Goal: Task Accomplishment & Management: Use online tool/utility

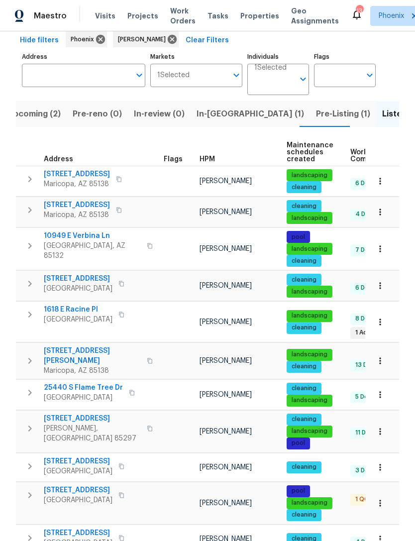
scroll to position [44, 0]
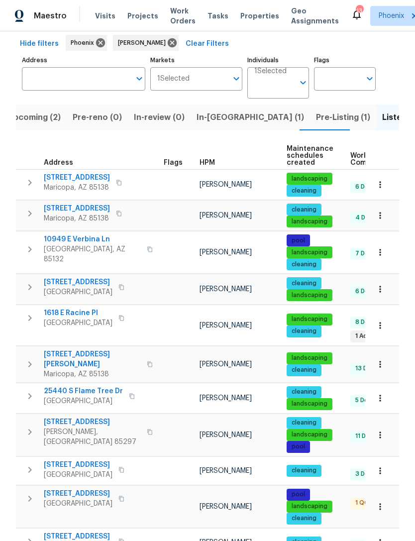
click at [88, 214] on span "35972 W Seville Dr" at bounding box center [77, 209] width 66 height 10
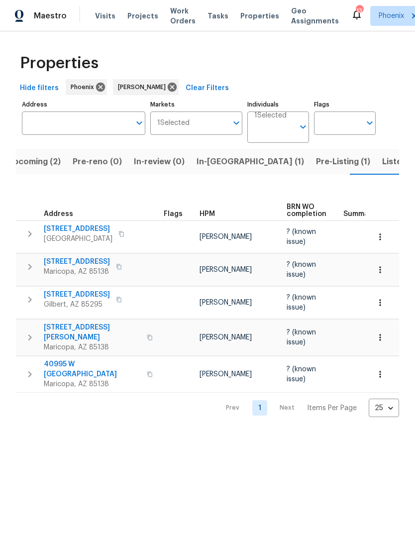
click at [382, 169] on span "Listed (17)" at bounding box center [402, 162] width 41 height 14
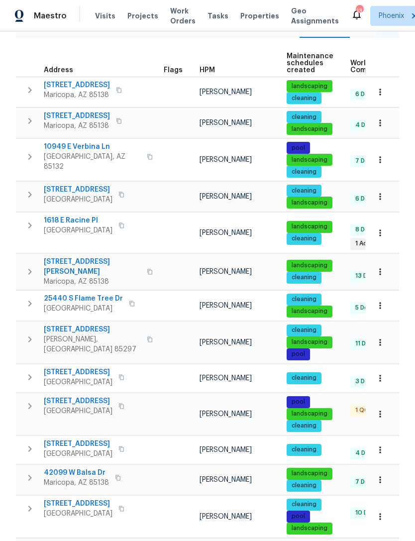
scroll to position [138, 0]
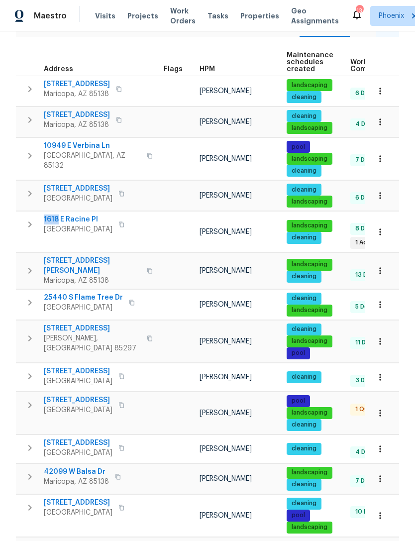
click at [80, 228] on span "Casa Grande, AZ 85122" at bounding box center [78, 230] width 69 height 10
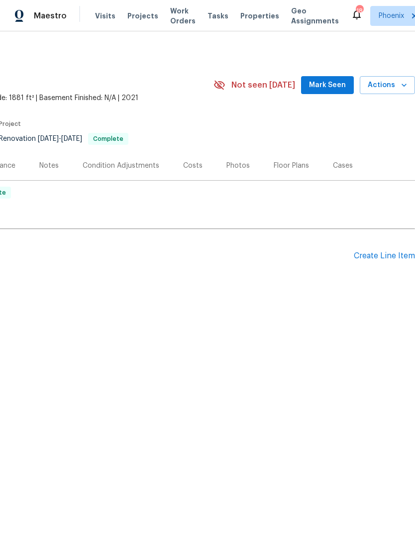
scroll to position [0, 147]
click at [392, 261] on div "Create Line Item" at bounding box center [384, 255] width 61 height 9
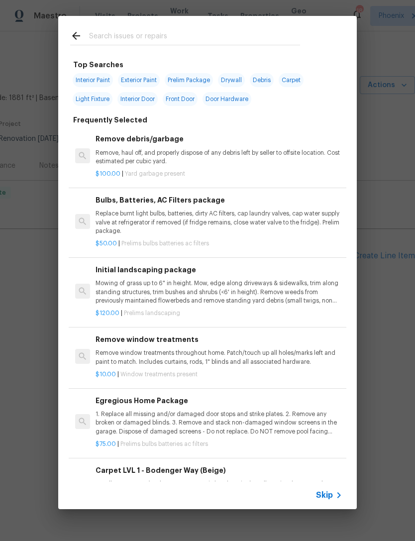
click at [141, 34] on input "text" at bounding box center [194, 37] width 211 height 15
type input "Pressure"
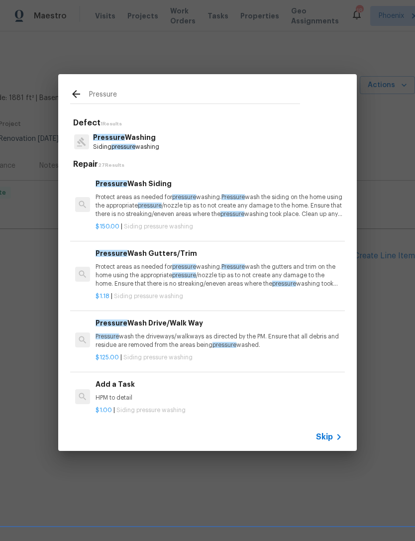
click at [206, 333] on p "Pressure wash the driveways/walkways as directed by the PM. Ensure that all deb…" at bounding box center [219, 341] width 247 height 17
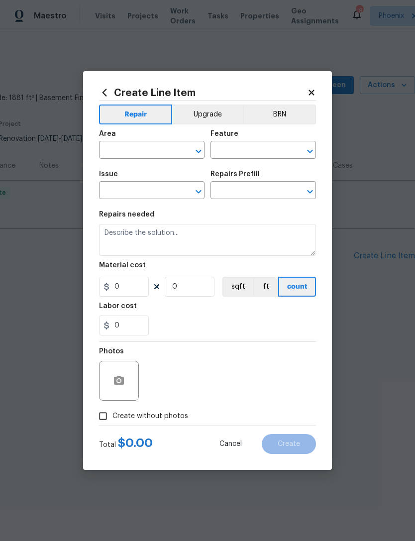
type input "Siding"
type input "Pressure Washing"
type textarea "Pressure wash the driveways/walkways as directed by the PM. Ensure that all deb…"
type input "1"
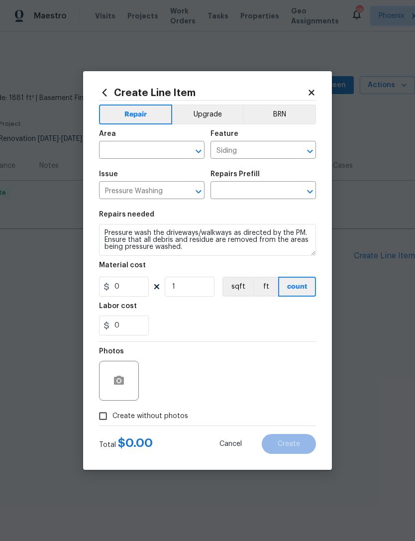
type input "Pressure Wash Drive/Walk Way $125.00"
type input "125"
click at [175, 145] on input "text" at bounding box center [138, 150] width 78 height 15
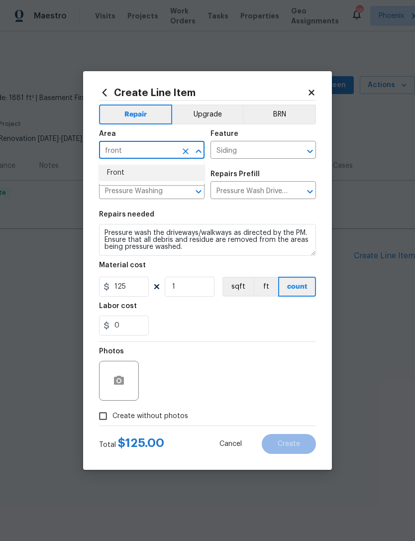
click at [122, 179] on li "Front" at bounding box center [152, 173] width 106 height 16
type input "Front"
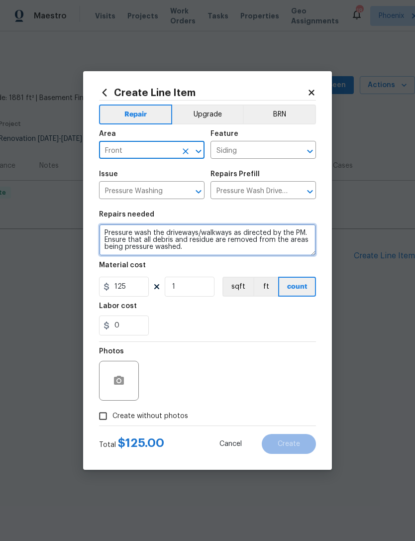
click at [201, 234] on textarea "Pressure wash the driveways/walkways as directed by the PM. Ensure that all deb…" at bounding box center [207, 240] width 217 height 32
click at [230, 233] on textarea "Pressure wash the driveways/walkways as directed by the PM. Ensure that all deb…" at bounding box center [207, 240] width 217 height 32
click at [229, 251] on textarea "Pressure wash the driveways/walkways as directed by the PM. Ensure that all deb…" at bounding box center [207, 240] width 217 height 32
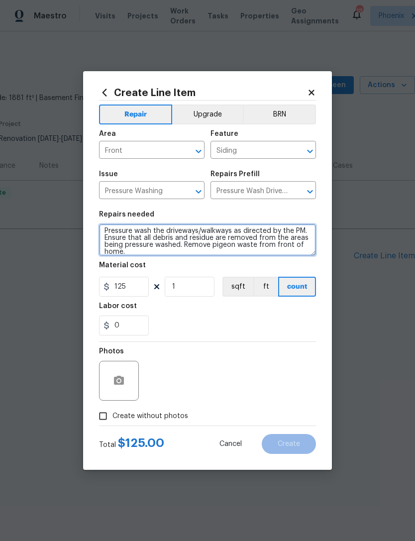
scroll to position [2, 0]
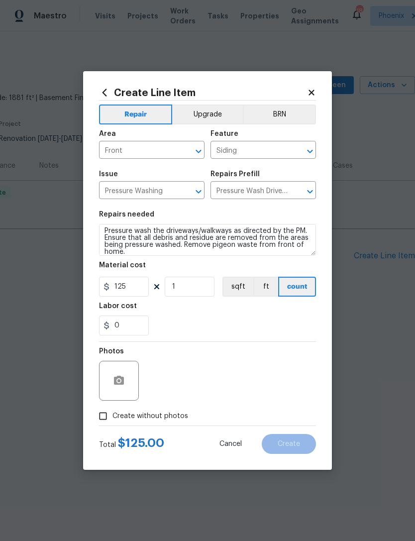
click at [201, 332] on div "0" at bounding box center [207, 326] width 217 height 20
click at [119, 381] on circle "button" at bounding box center [119, 380] width 3 height 3
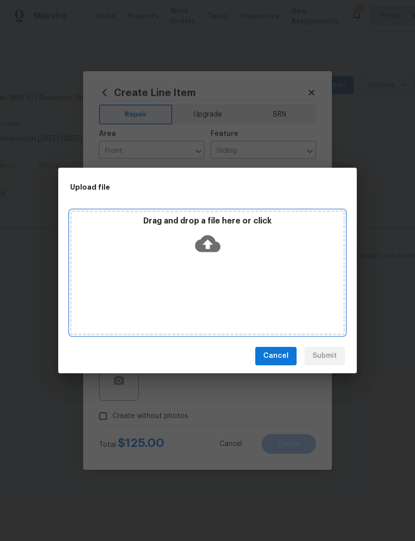
click at [222, 236] on div "Drag and drop a file here or click" at bounding box center [208, 237] width 272 height 43
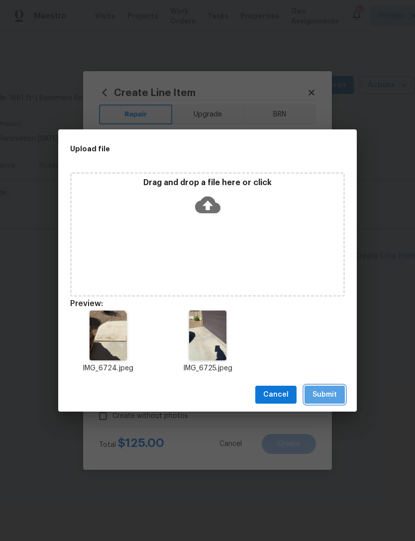
click at [326, 394] on span "Submit" at bounding box center [325, 395] width 24 height 12
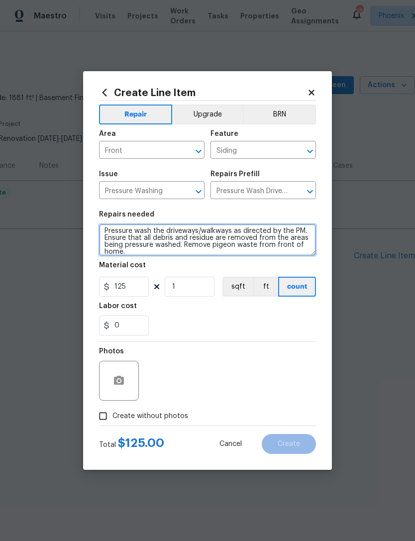
click at [232, 230] on textarea "Pressure wash the driveways/walkways as directed by the PM. Ensure that all deb…" at bounding box center [207, 240] width 217 height 32
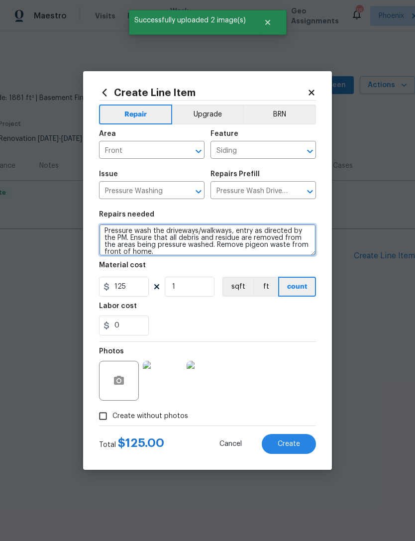
click at [130, 242] on textarea "Pressure wash the driveways/walkways, entry as directed by the PM. Ensure that …" at bounding box center [207, 240] width 217 height 32
type textarea "Pressure wash the driveways/walkways, entry as directed by the PM. Ensure that …"
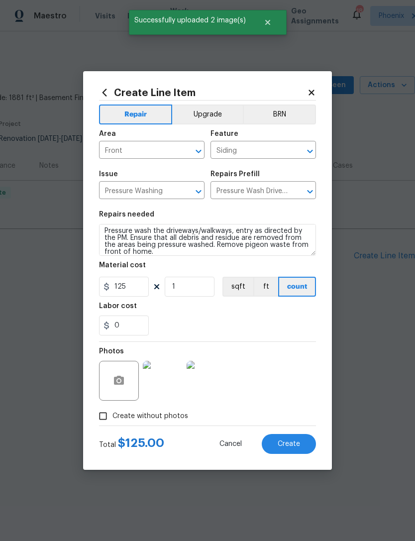
click at [253, 324] on div "0" at bounding box center [207, 326] width 217 height 20
click at [136, 291] on input "125" at bounding box center [124, 287] width 50 height 20
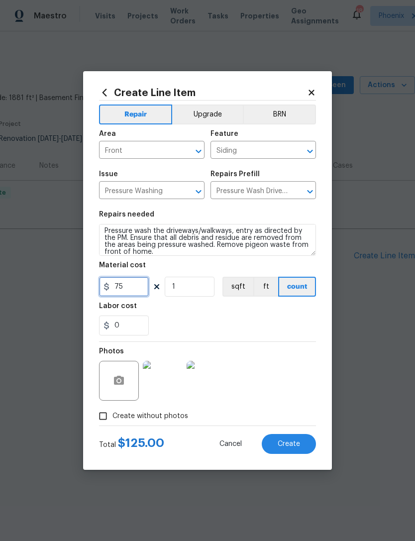
type input "75"
click at [291, 316] on div "Labor cost" at bounding box center [207, 309] width 217 height 13
click at [299, 443] on span "Create" at bounding box center [289, 444] width 22 height 7
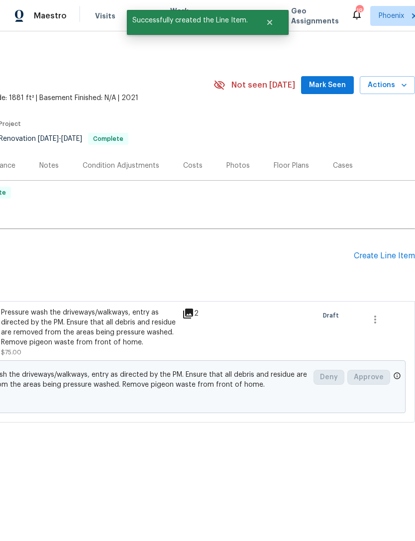
click at [393, 261] on div "Create Line Item" at bounding box center [384, 255] width 61 height 9
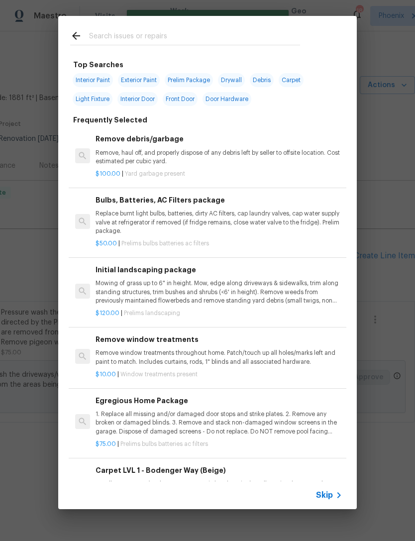
click at [147, 44] on input "text" at bounding box center [194, 37] width 211 height 15
type input "Bulb"
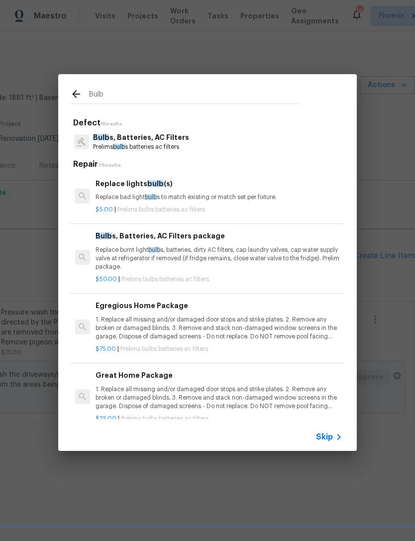
click at [173, 140] on p "Bulb s, Batteries, AC Filters" at bounding box center [141, 137] width 96 height 10
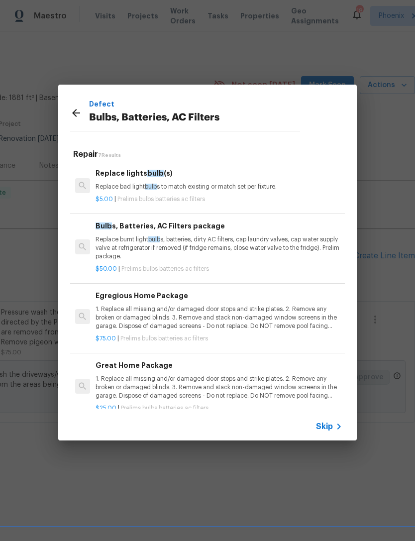
click at [297, 237] on p "Replace burnt light bulb s, batteries, dirty AC filters, cap laundry valves, ca…" at bounding box center [219, 248] width 247 height 25
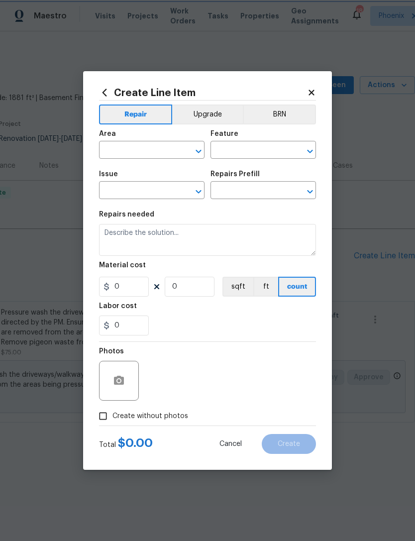
type input "Home Readiness Packages"
type input "Bulbs, Batteries, AC Filters"
type input "Bulbs, Batteries, AC Filters package $50.00"
type textarea "Replace burnt light bulbs, batteries, dirty AC filters, cap laundry valves, cap…"
type input "50"
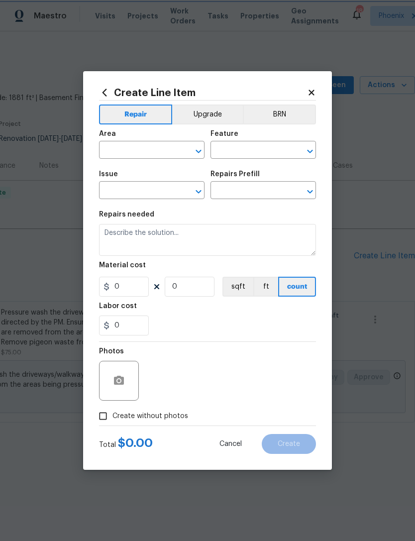
type input "1"
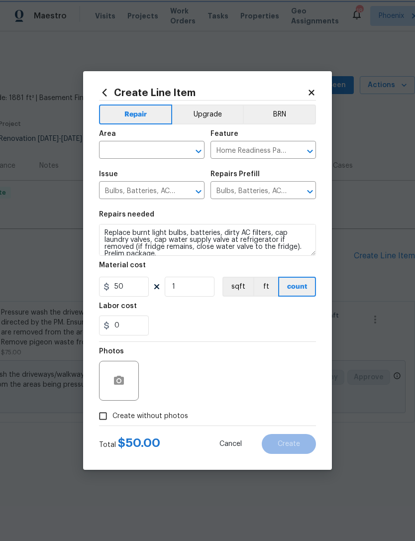
scroll to position [0, 0]
click at [169, 151] on input "text" at bounding box center [138, 150] width 78 height 15
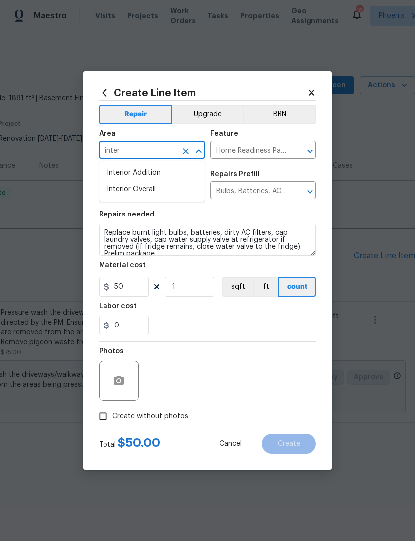
click at [155, 191] on li "Interior Overall" at bounding box center [152, 189] width 106 height 16
type input "Interior Overall"
click at [145, 286] on input "50" at bounding box center [124, 287] width 50 height 20
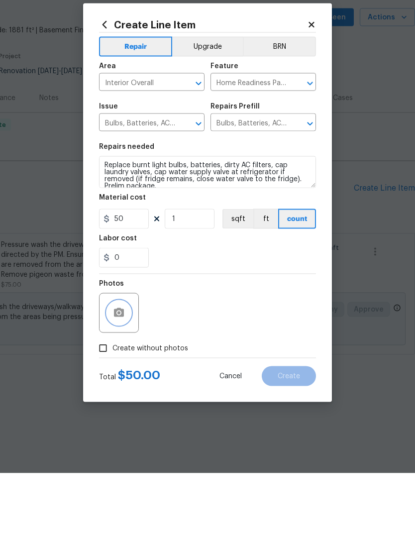
click at [122, 369] on button "button" at bounding box center [119, 381] width 24 height 24
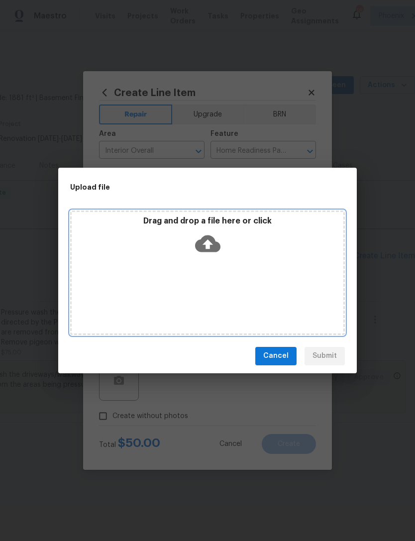
click at [208, 232] on icon at bounding box center [207, 243] width 25 height 25
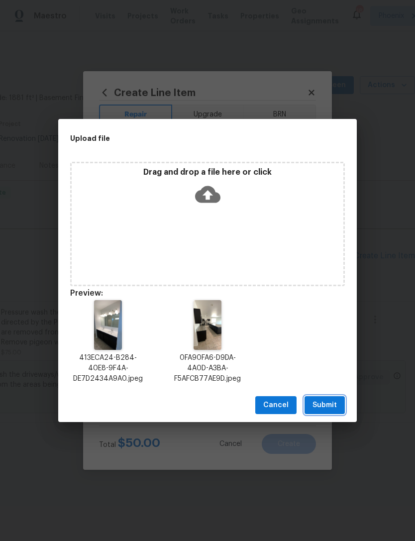
click at [331, 407] on span "Submit" at bounding box center [325, 405] width 24 height 12
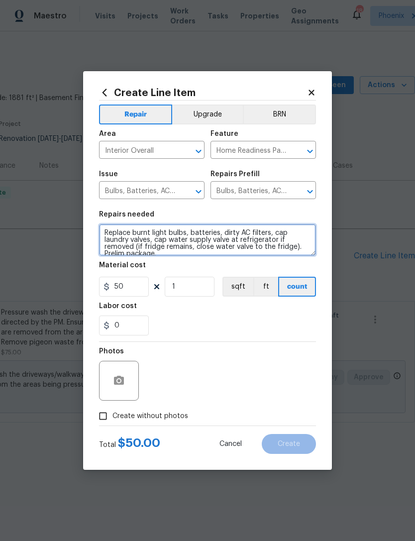
click at [242, 232] on textarea "Replace burnt light bulbs, batteries, dirty AC filters, cap laundry valves, cap…" at bounding box center [207, 240] width 217 height 32
click at [278, 235] on textarea "Replace burnt light bulbs, batteries, dirty AC filters, cap laundry valves, cap…" at bounding box center [207, 240] width 217 height 32
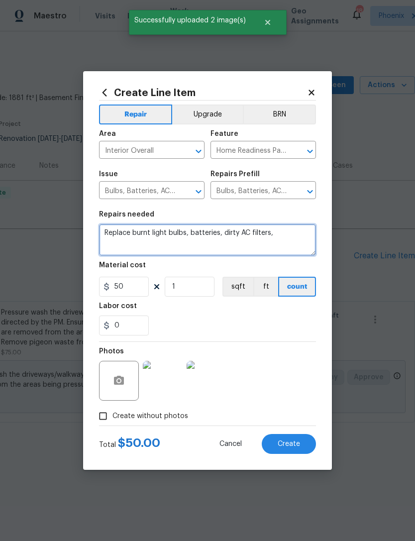
type textarea "Replace burnt light bulbs, batteries, dirty AC filters,"
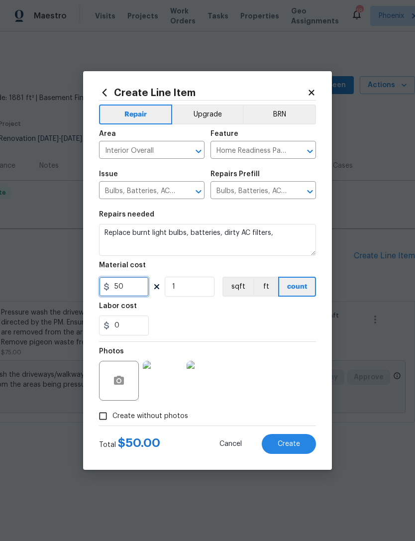
type input "50"
click at [280, 310] on div "Labor cost" at bounding box center [207, 309] width 217 height 13
click at [291, 447] on span "Create" at bounding box center [289, 444] width 22 height 7
type input "0"
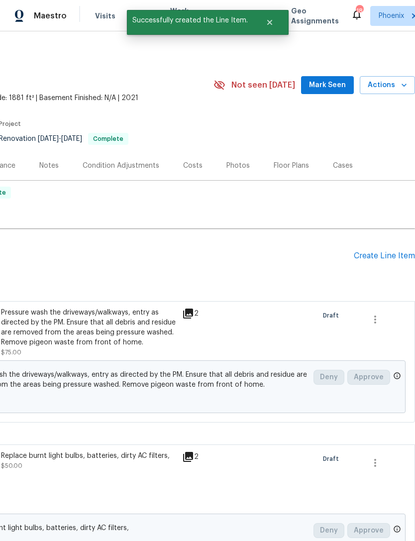
click at [397, 261] on div "Create Line Item" at bounding box center [384, 255] width 61 height 9
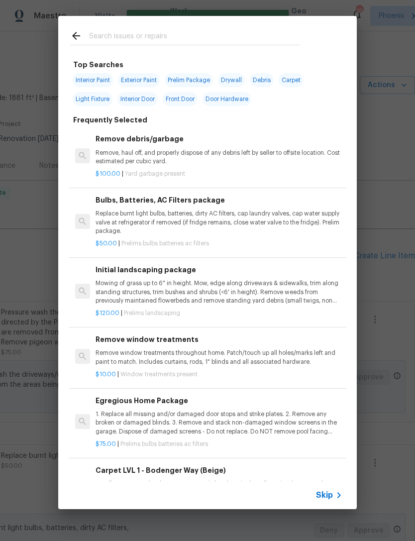
click at [172, 28] on div at bounding box center [185, 35] width 254 height 39
click at [157, 36] on input "text" at bounding box center [194, 37] width 211 height 15
type input "Weeds"
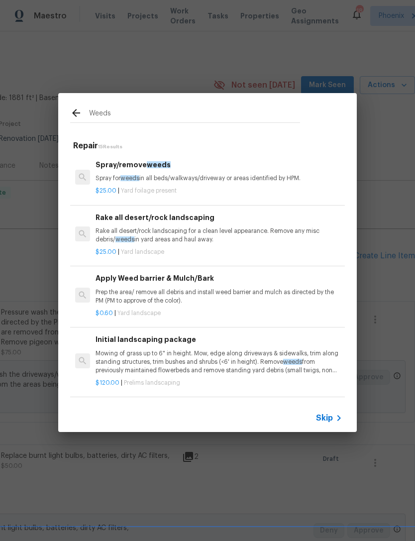
click at [271, 172] on div "Spray/remove weeds Spray for weeds in all beds/walkways/driveway or areas ident…" at bounding box center [219, 171] width 247 height 24
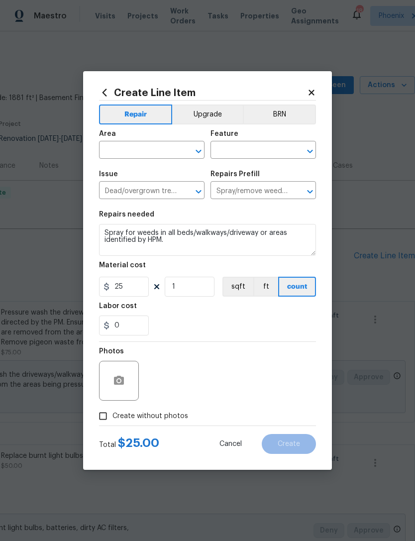
click at [169, 147] on input "text" at bounding box center [138, 150] width 78 height 15
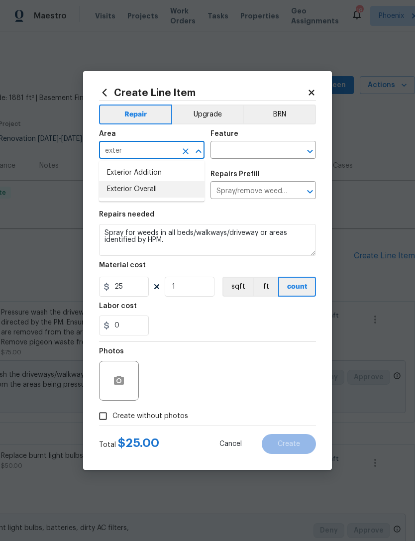
click at [157, 191] on li "Exterior Overall" at bounding box center [152, 189] width 106 height 16
type input "Exterior Overall"
click at [281, 151] on input "text" at bounding box center [250, 150] width 78 height 15
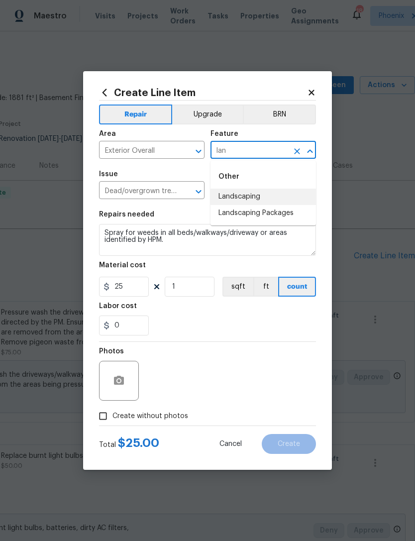
click at [258, 199] on li "Landscaping" at bounding box center [264, 197] width 106 height 16
type input "Landscaping"
click at [229, 321] on div "0" at bounding box center [207, 326] width 217 height 20
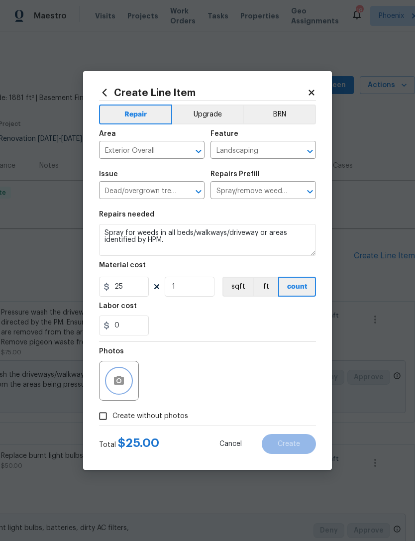
click at [118, 376] on icon "button" at bounding box center [119, 381] width 12 height 12
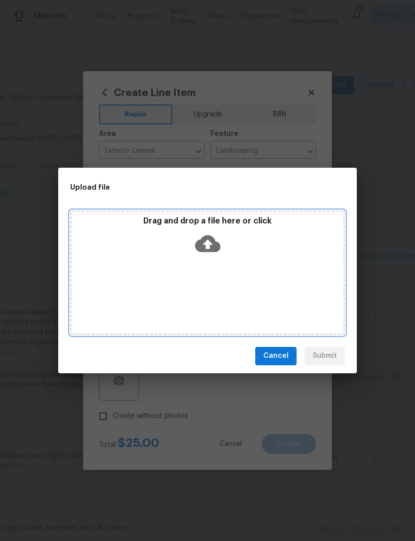
click at [216, 230] on div "Drag and drop a file here or click" at bounding box center [208, 237] width 272 height 43
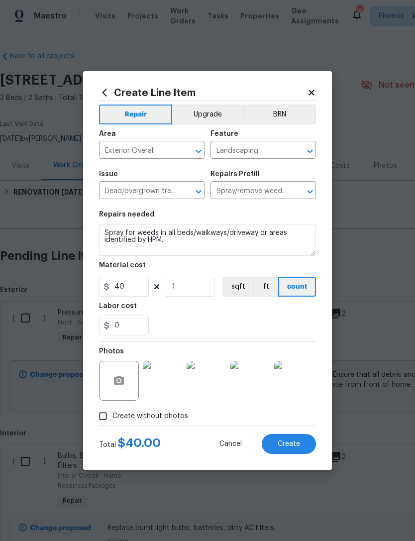
scroll to position [0, 147]
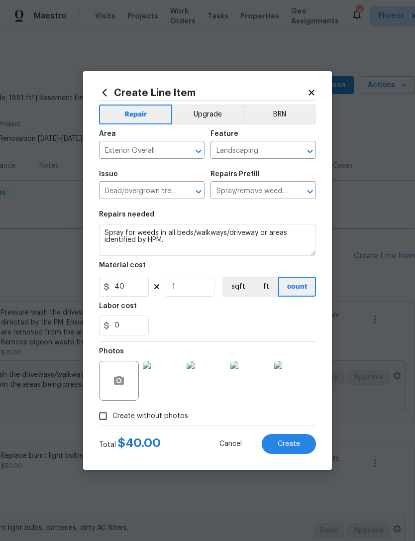
click at [295, 308] on div "Labor cost" at bounding box center [207, 309] width 217 height 13
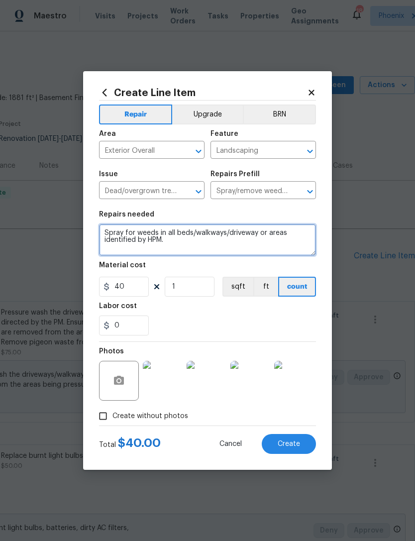
click at [218, 244] on textarea "Spray for weeds in all beds/walkways/driveway or areas identified by HPM." at bounding box center [207, 240] width 217 height 32
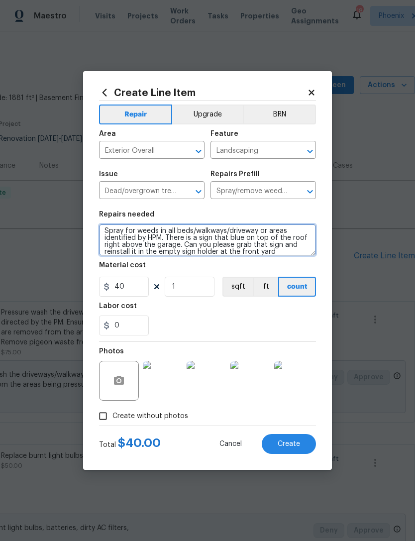
scroll to position [2, 0]
type textarea "Spray for weeds in all beds/walkways/driveway or areas identified by HPM. There…"
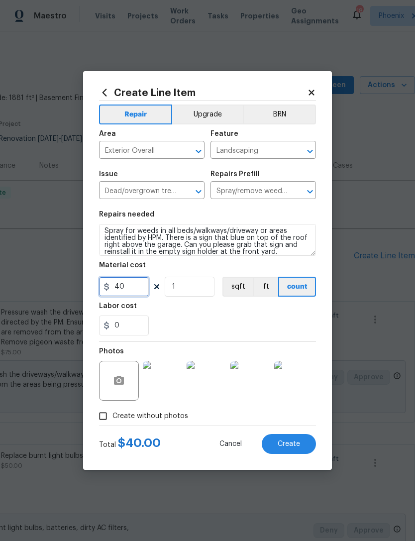
click at [135, 295] on input "40" at bounding box center [124, 287] width 50 height 20
type input "50"
click at [306, 313] on div "Labor cost" at bounding box center [207, 309] width 217 height 13
click at [292, 440] on button "Create" at bounding box center [289, 444] width 54 height 20
type input "0"
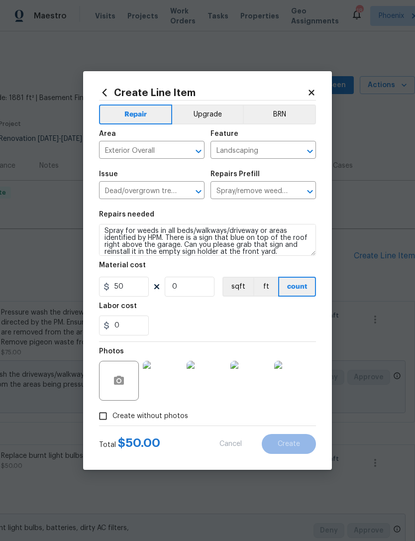
type input "0"
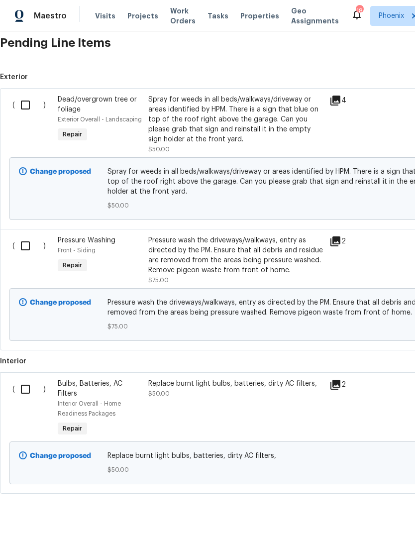
scroll to position [213, 0]
click at [27, 400] on input "checkbox" at bounding box center [29, 389] width 28 height 21
checkbox input "true"
click at [23, 253] on input "checkbox" at bounding box center [29, 246] width 28 height 21
checkbox input "true"
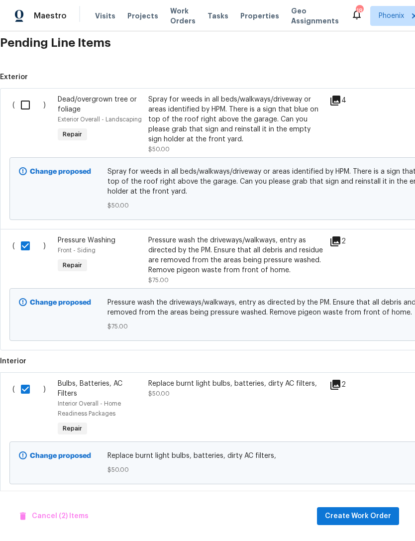
click at [20, 112] on input "checkbox" at bounding box center [29, 105] width 28 height 21
checkbox input "true"
click at [366, 513] on span "Create Work Order" at bounding box center [358, 516] width 66 height 12
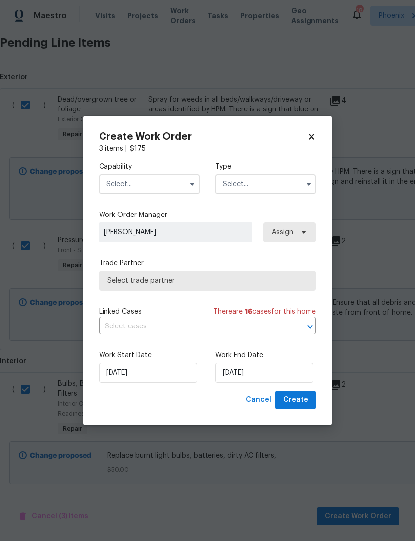
click at [171, 177] on input "text" at bounding box center [149, 184] width 101 height 20
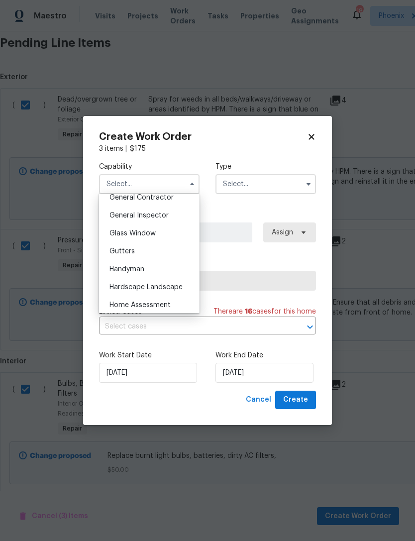
scroll to position [466, 0]
click at [164, 220] on div "General Contractor" at bounding box center [150, 216] width 96 height 18
type input "General Contractor"
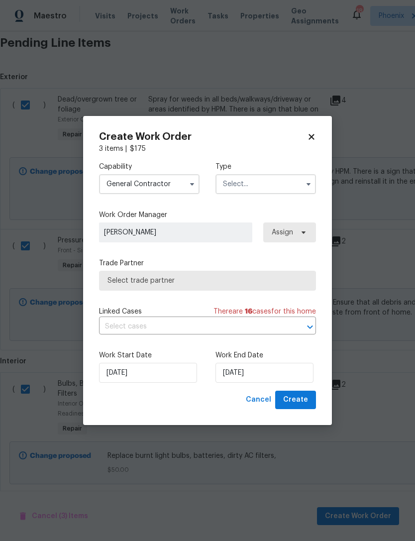
click at [290, 180] on input "text" at bounding box center [266, 184] width 101 height 20
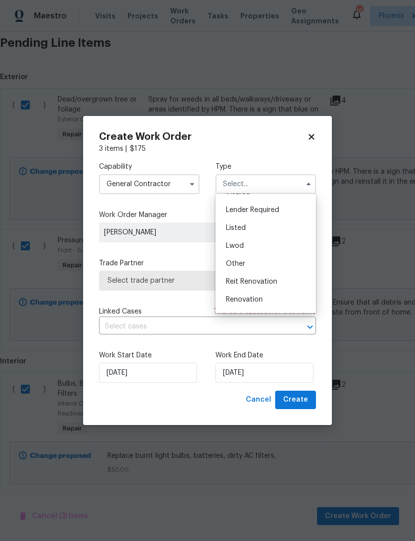
scroll to position [59, 0]
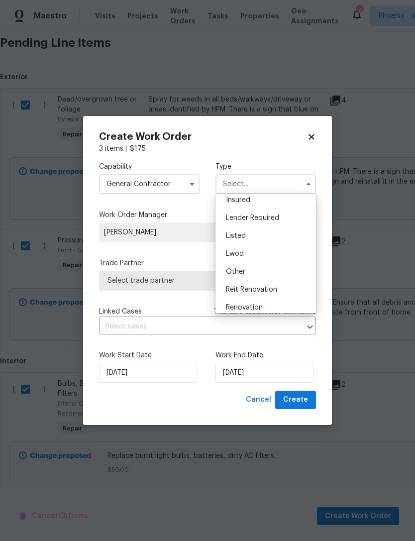
click at [239, 234] on span "Listed" at bounding box center [236, 236] width 20 height 7
type input "Listed"
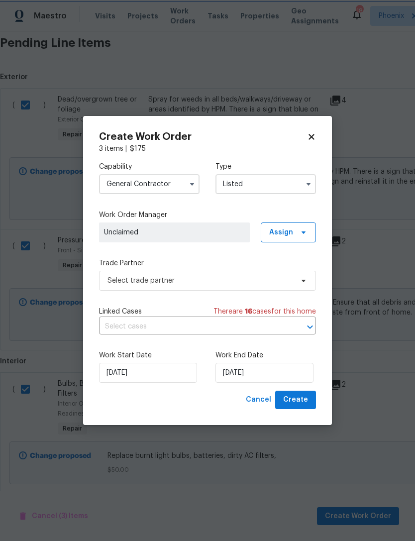
scroll to position [0, 0]
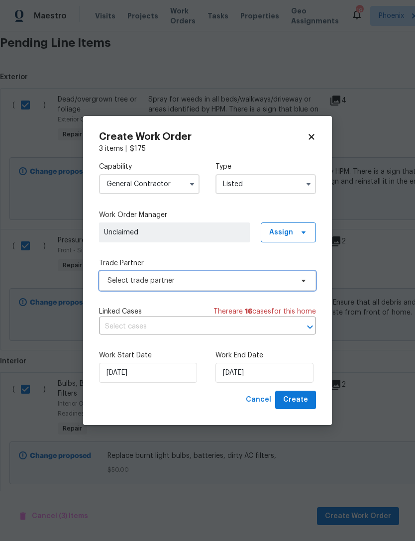
click at [249, 276] on span "Select trade partner" at bounding box center [201, 281] width 186 height 10
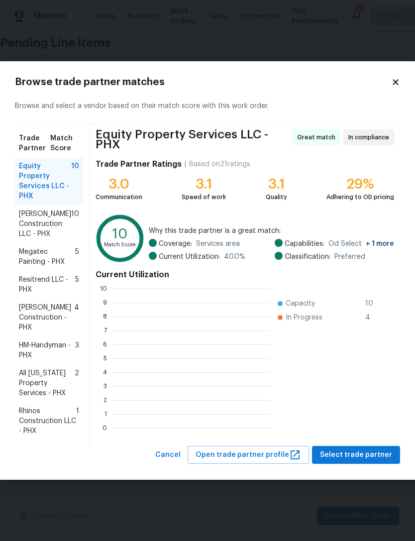
scroll to position [139, 158]
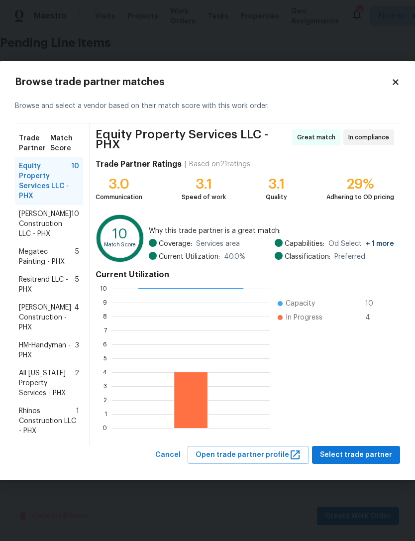
click at [36, 420] on span "Rhinos Construction LLC - PHX" at bounding box center [47, 421] width 57 height 30
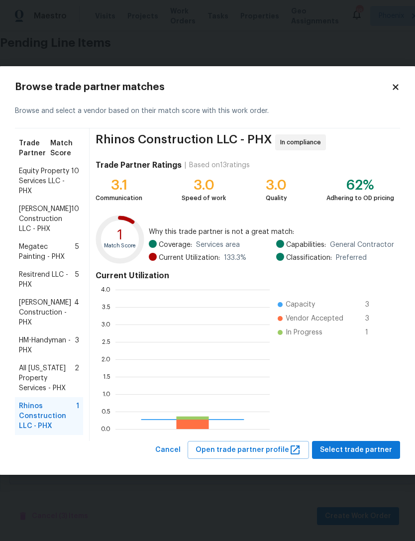
scroll to position [139, 154]
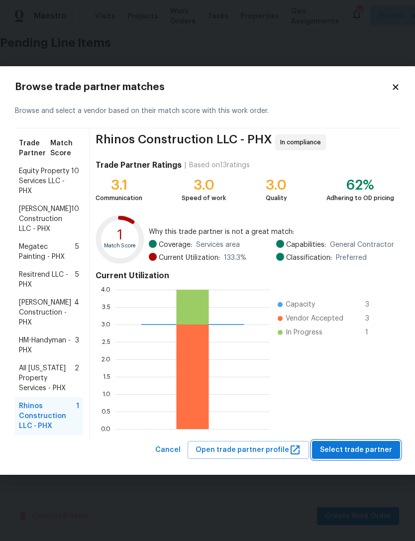
click at [373, 450] on span "Select trade partner" at bounding box center [356, 450] width 72 height 12
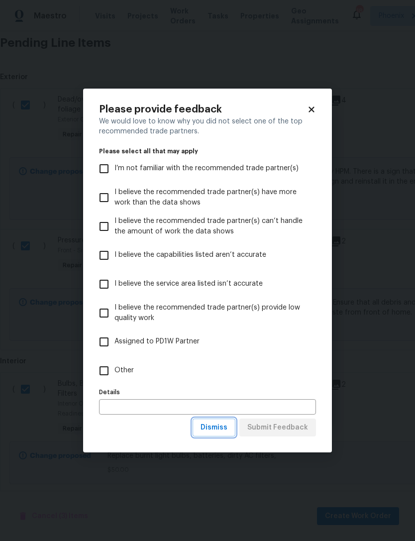
click at [223, 427] on span "Dismiss" at bounding box center [214, 428] width 27 height 12
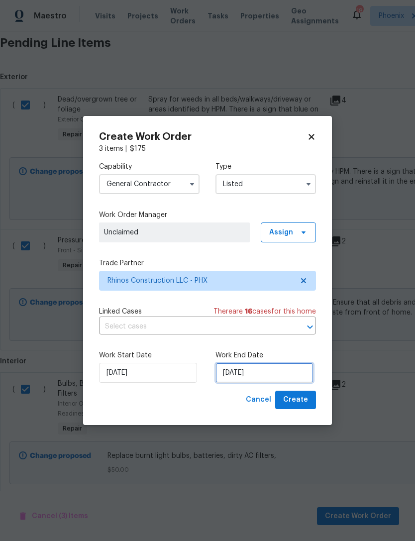
click at [296, 372] on input "[DATE]" at bounding box center [265, 373] width 98 height 20
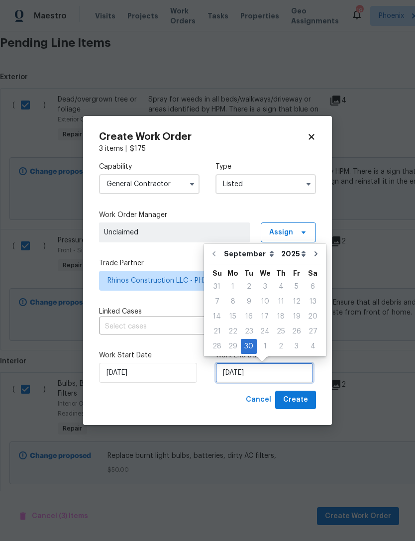
scroll to position [18, 0]
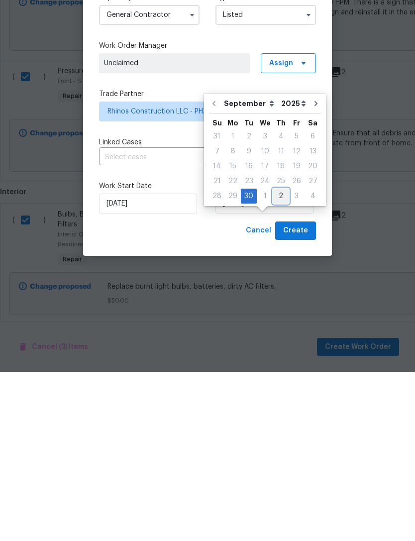
click at [280, 359] on div "2" at bounding box center [280, 366] width 15 height 14
type input "[DATE]"
select select "9"
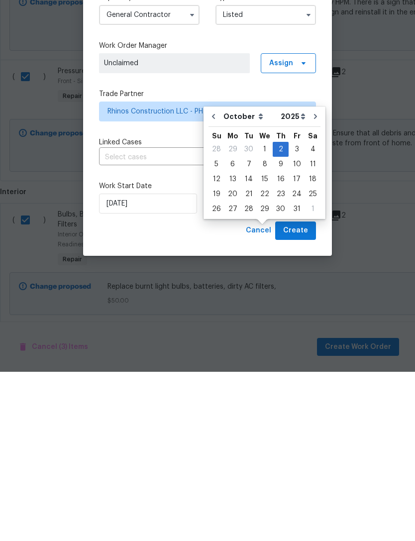
scroll to position [32, 0]
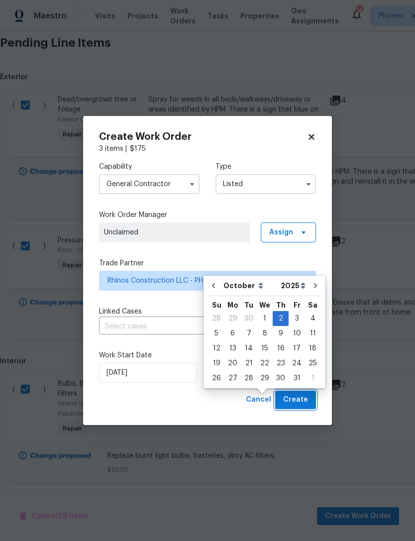
click at [302, 399] on span "Create" at bounding box center [295, 400] width 25 height 12
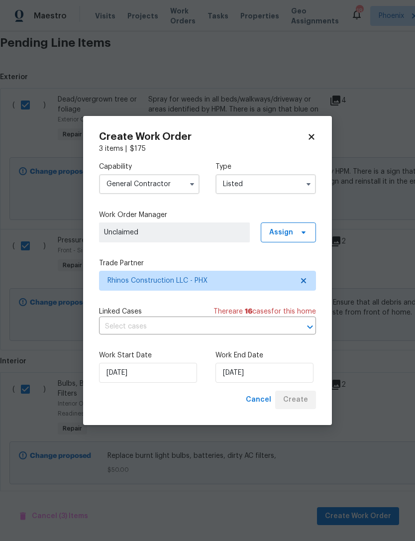
checkbox input "false"
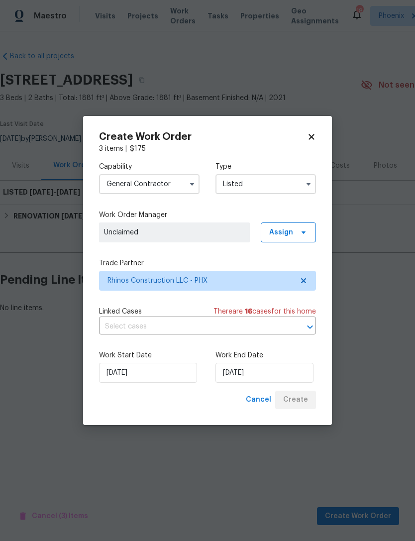
scroll to position [0, 0]
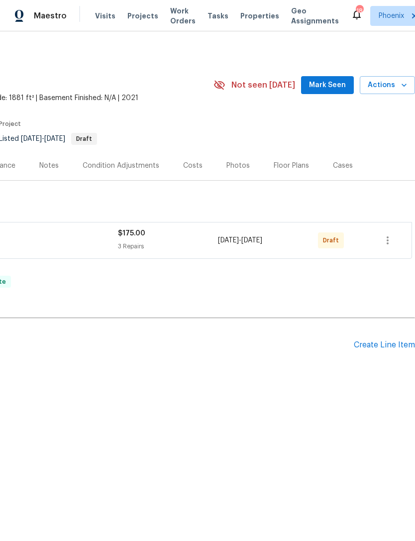
scroll to position [0, 147]
click at [389, 247] on icon "button" at bounding box center [388, 241] width 12 height 12
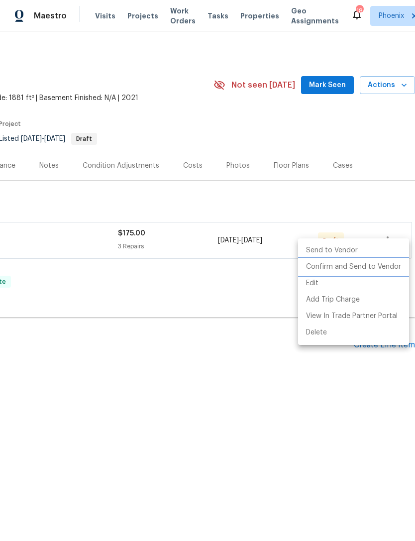
click at [390, 264] on li "Confirm and Send to Vendor" at bounding box center [353, 267] width 111 height 16
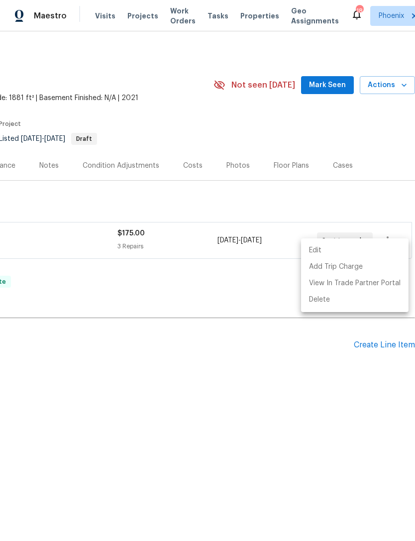
click at [341, 383] on div at bounding box center [207, 270] width 415 height 541
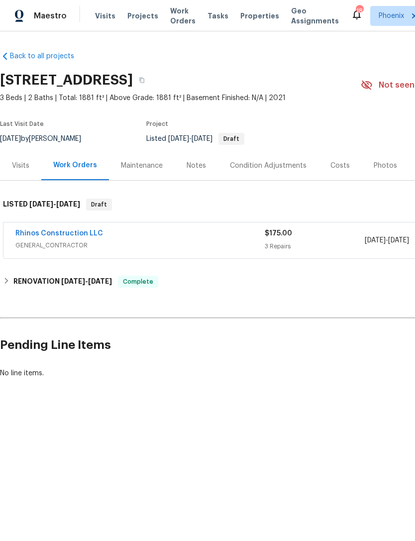
scroll to position [0, 0]
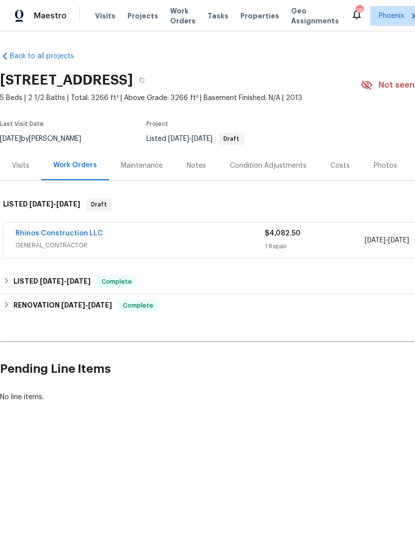
click at [378, 171] on div "Photos" at bounding box center [385, 166] width 23 height 10
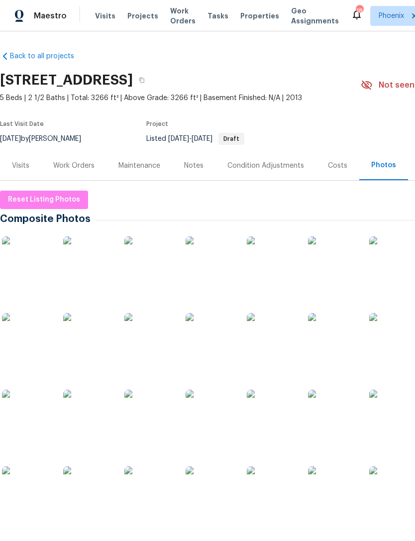
click at [80, 171] on div "Work Orders" at bounding box center [73, 166] width 41 height 10
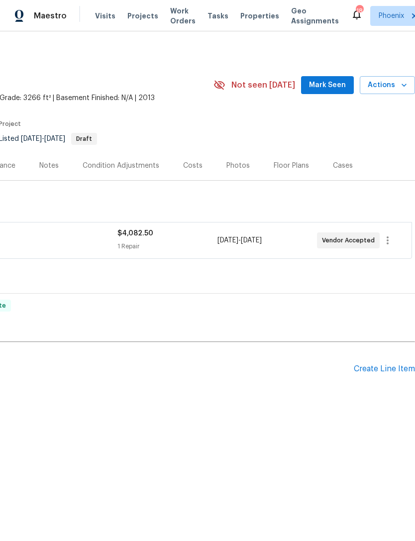
scroll to position [0, 147]
click at [390, 247] on icon "button" at bounding box center [388, 241] width 12 height 12
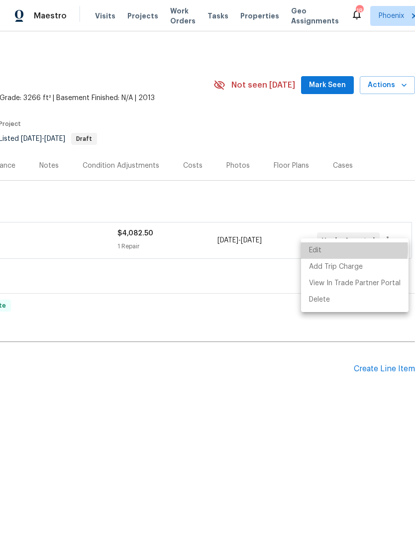
click at [321, 250] on li "Edit" at bounding box center [355, 251] width 108 height 16
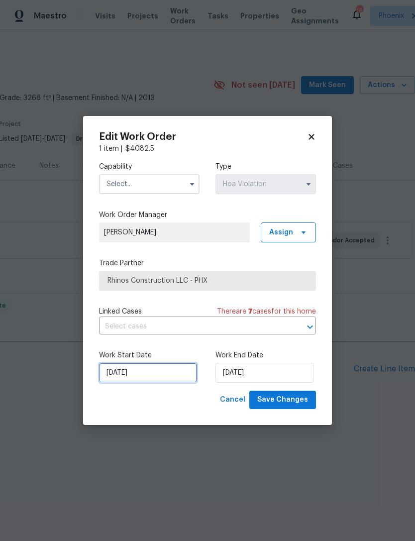
click at [167, 378] on input "[DATE]" at bounding box center [148, 373] width 98 height 20
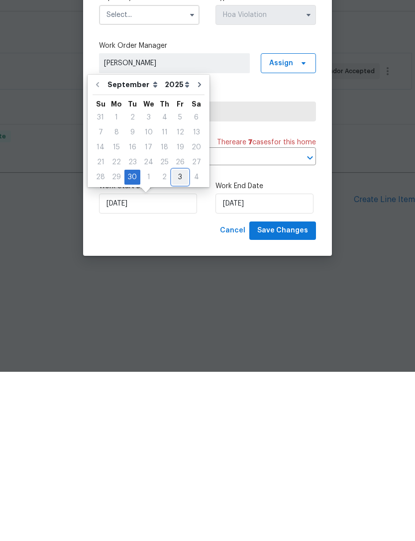
click at [179, 340] on div "3" at bounding box center [180, 347] width 16 height 14
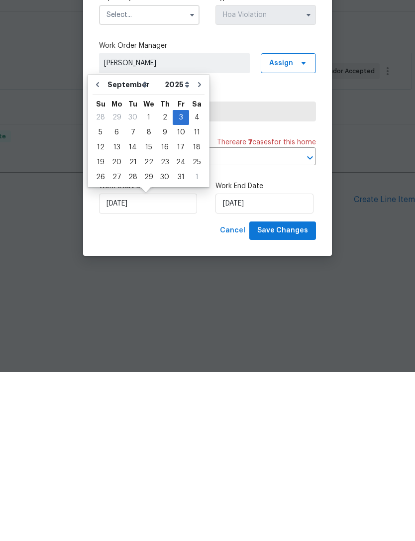
type input "10/3/2025"
select select "9"
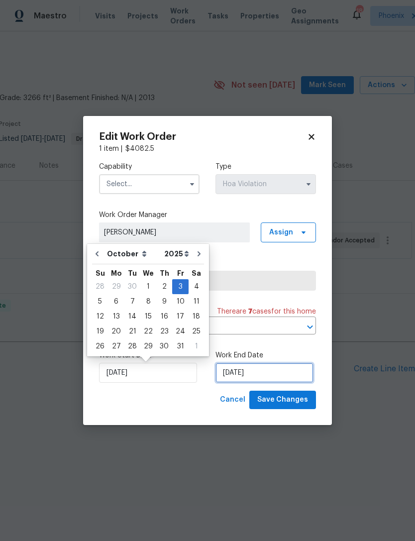
click at [290, 378] on input "10/6/2025" at bounding box center [265, 373] width 98 height 20
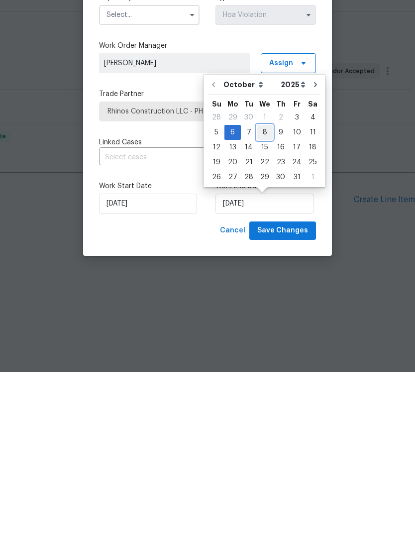
click at [264, 295] on div "8" at bounding box center [265, 302] width 16 height 14
type input "10/8/2025"
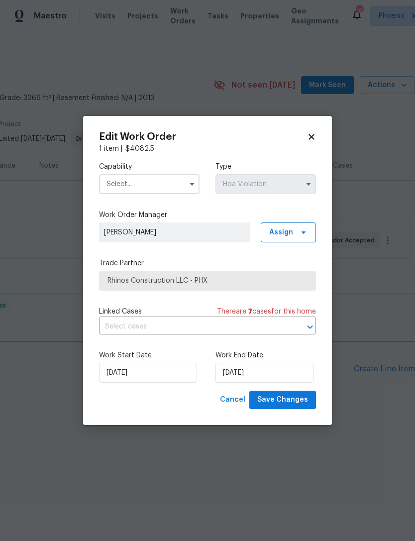
click at [174, 183] on input "text" at bounding box center [149, 184] width 101 height 20
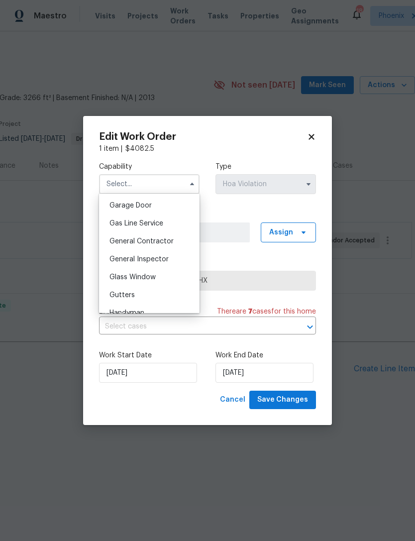
scroll to position [448, 0]
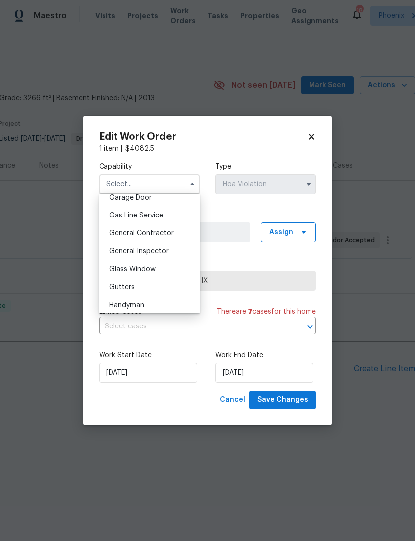
click at [155, 232] on span "General Contractor" at bounding box center [142, 233] width 64 height 7
type input "General Contractor"
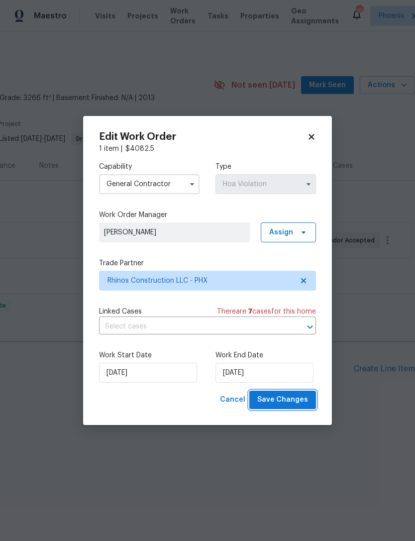
click at [304, 404] on span "Save Changes" at bounding box center [282, 400] width 51 height 12
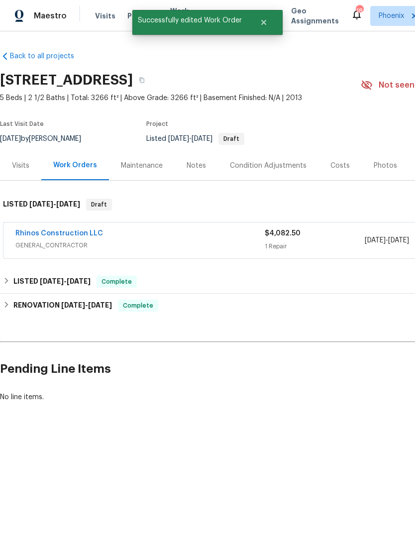
scroll to position [0, 0]
